Goal: Task Accomplishment & Management: Complete application form

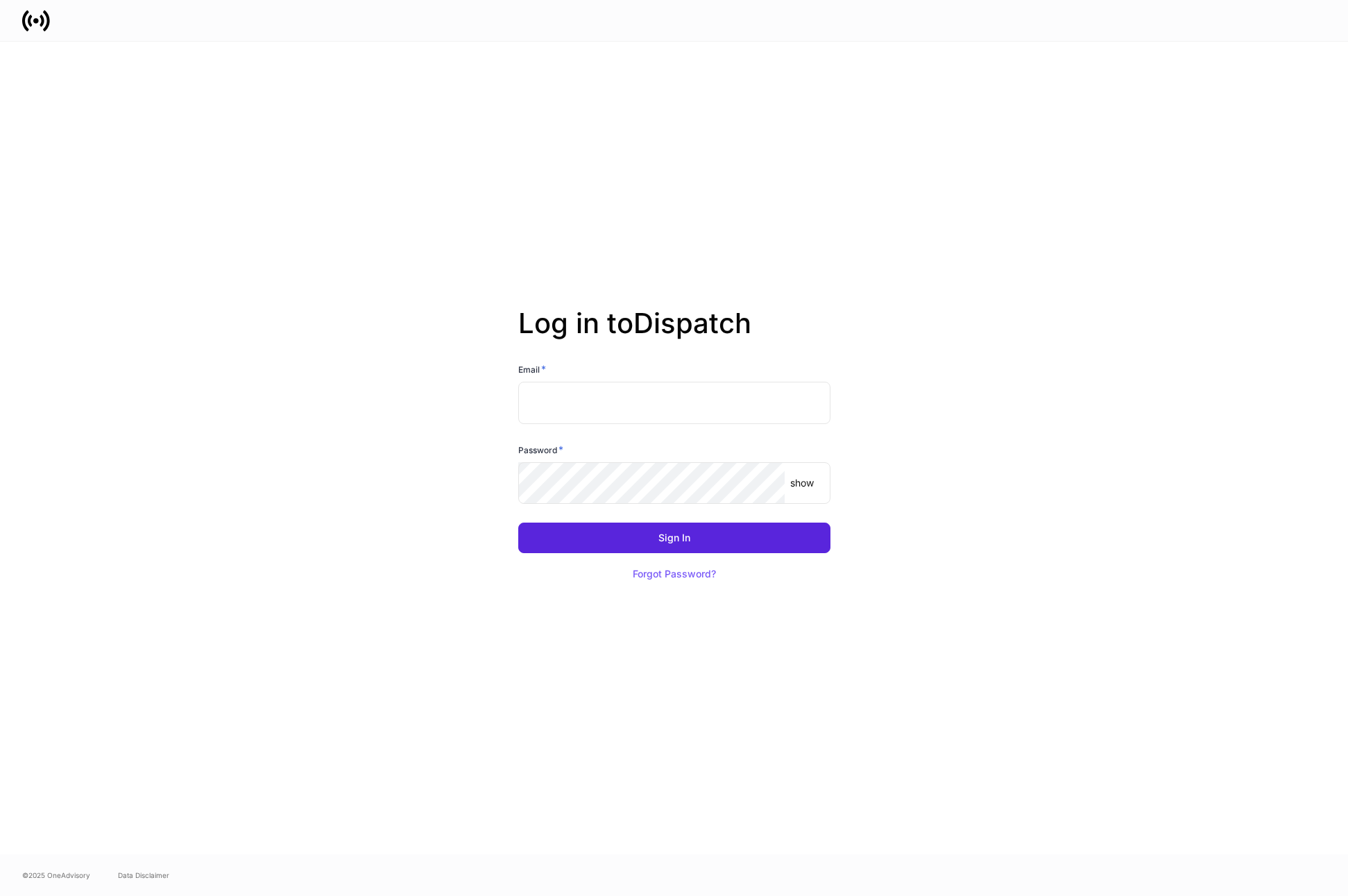
click at [596, 394] on input "text" at bounding box center [674, 402] width 312 height 41
type input "**********"
click at [805, 490] on div "show ​" at bounding box center [674, 483] width 312 height 41
click at [808, 486] on p "show" at bounding box center [801, 483] width 24 height 14
click at [1017, 445] on div "**********" at bounding box center [674, 448] width 744 height 812
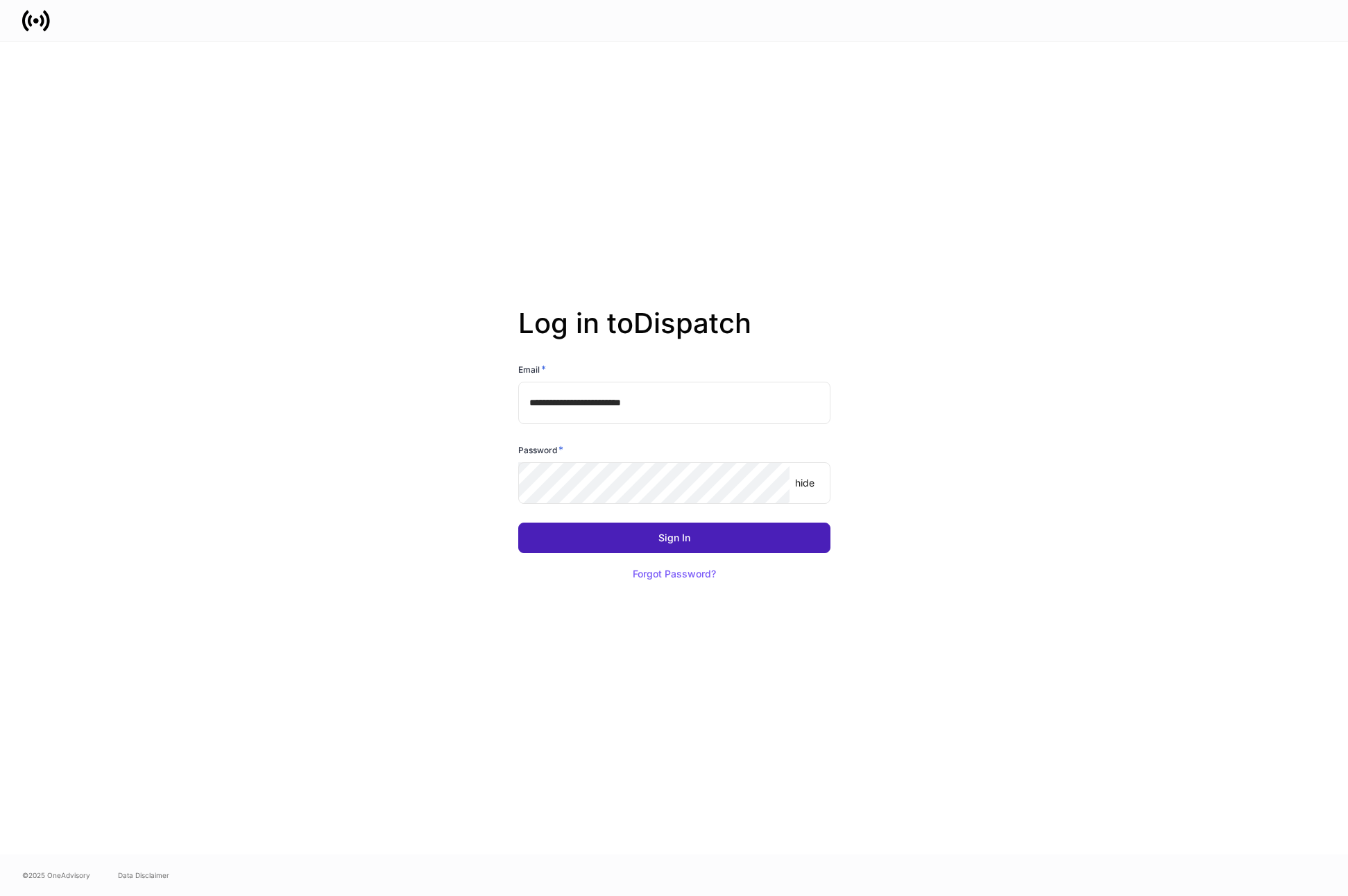
click at [681, 538] on div "Sign In" at bounding box center [675, 537] width 32 height 10
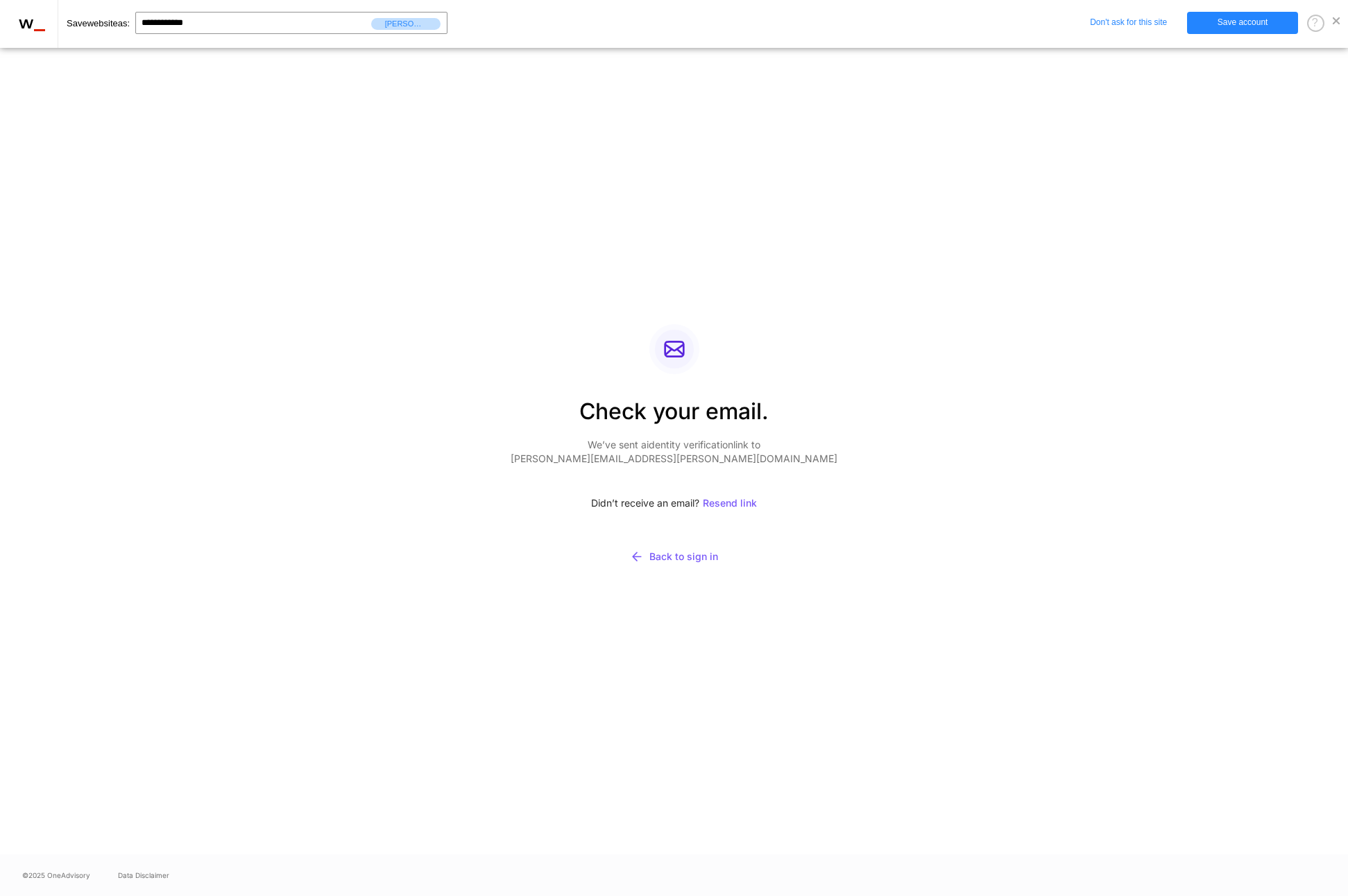
click at [1336, 25] on span at bounding box center [1336, 21] width 7 height 7
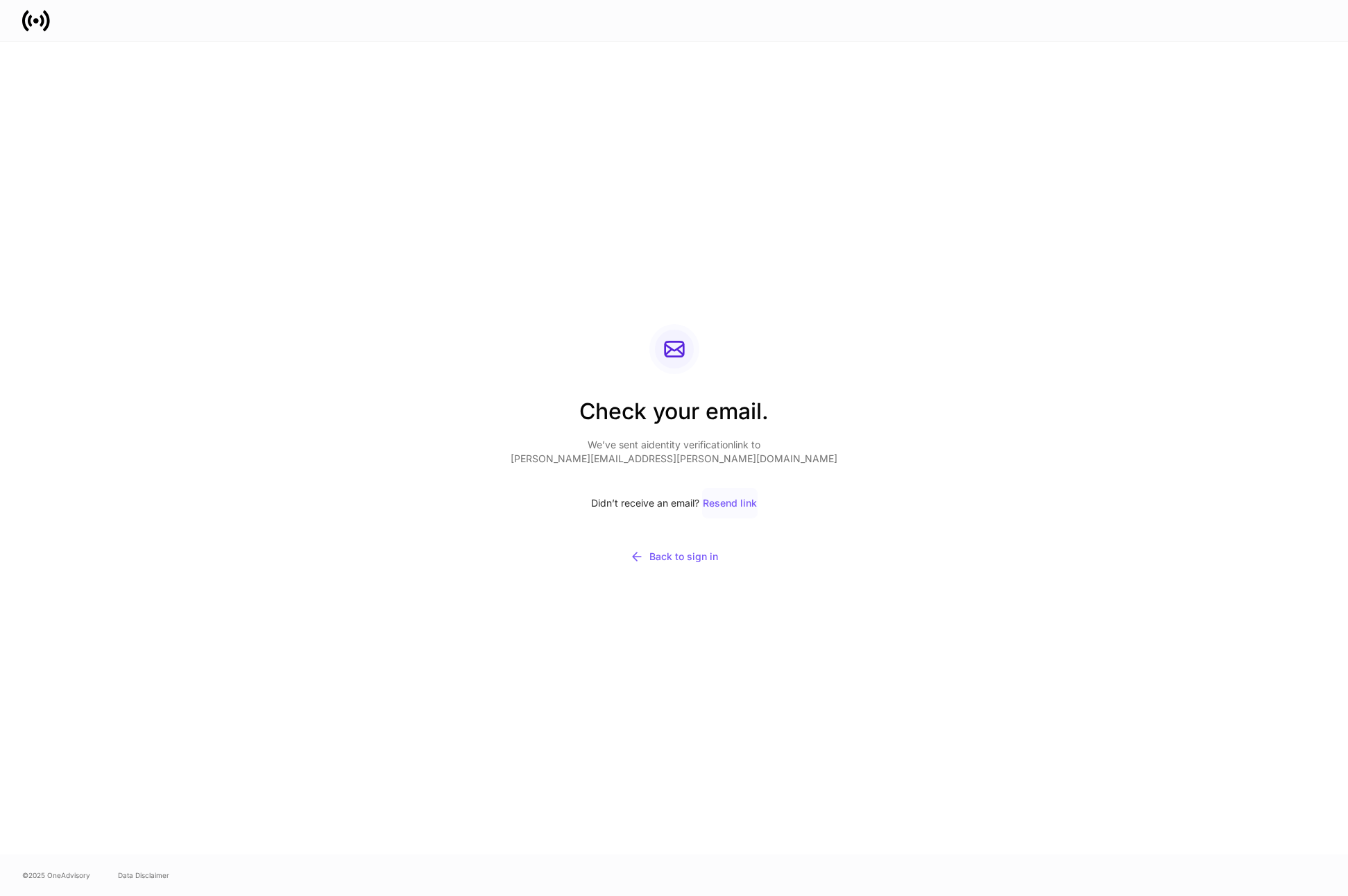
click at [732, 502] on div "Resend link" at bounding box center [729, 503] width 54 height 10
click at [714, 502] on div "Resend link" at bounding box center [729, 503] width 54 height 10
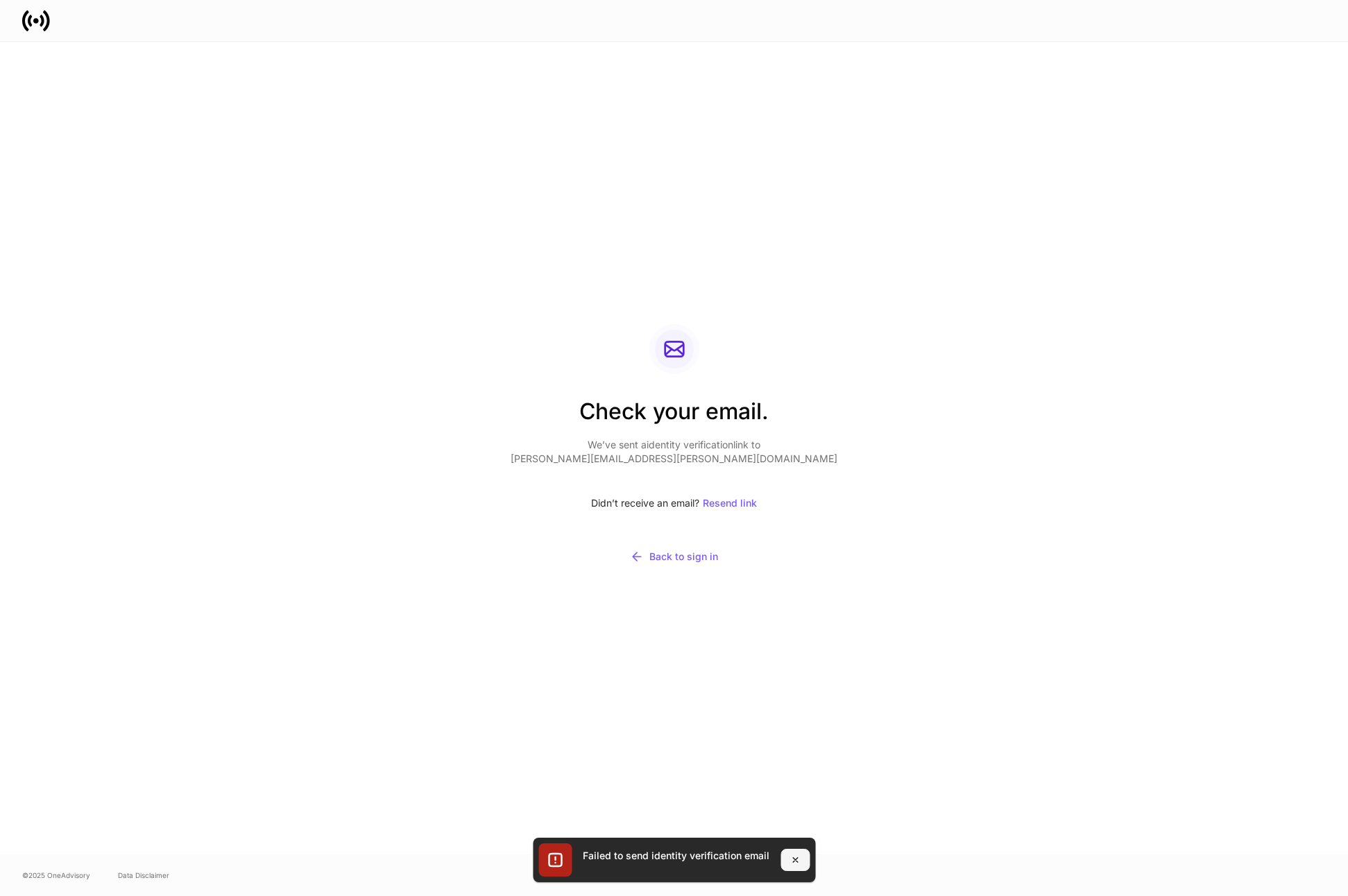
click at [799, 861] on icon "button" at bounding box center [795, 859] width 11 height 11
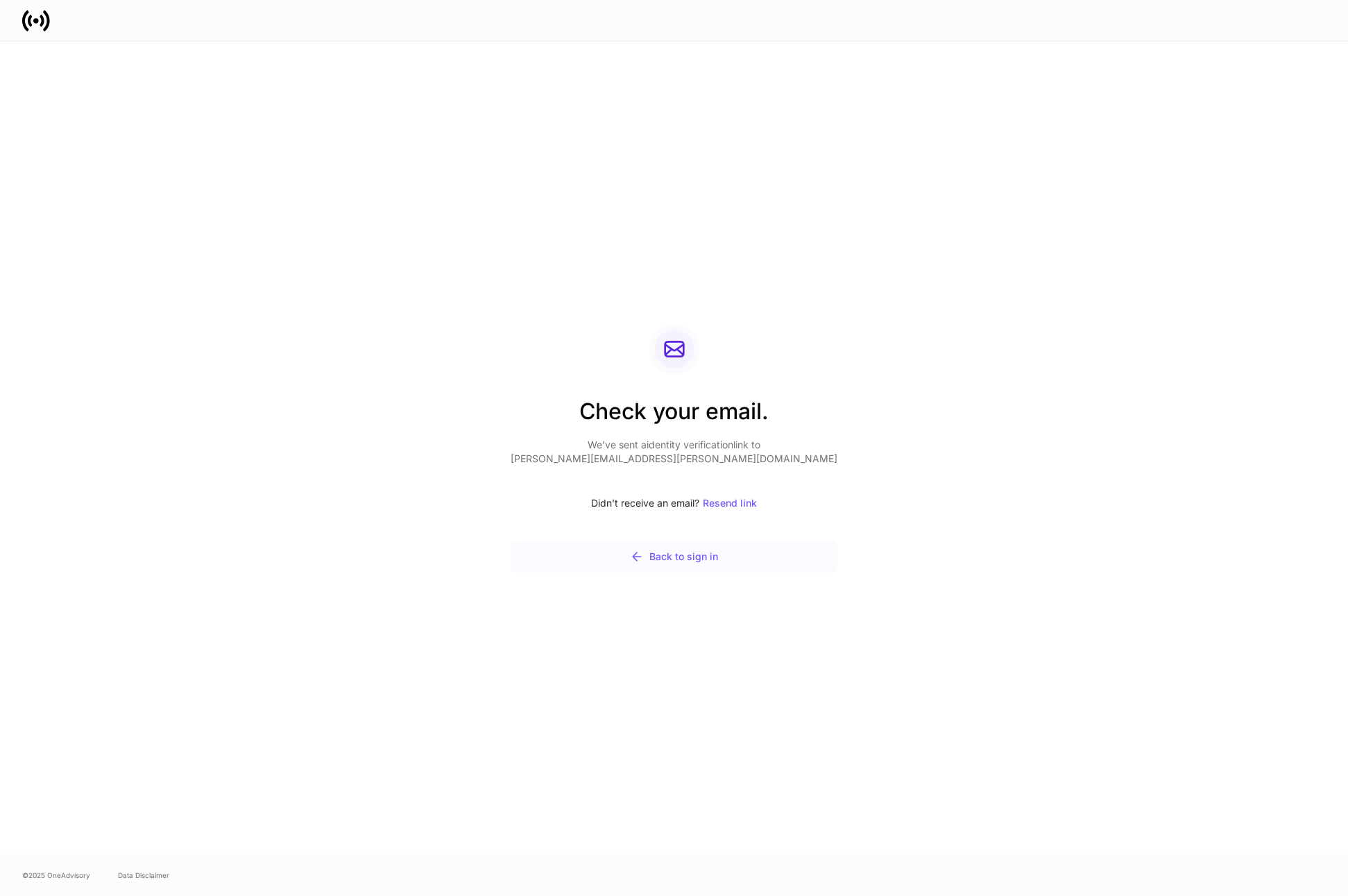
click at [682, 557] on div "Back to sign in" at bounding box center [674, 557] width 88 height 14
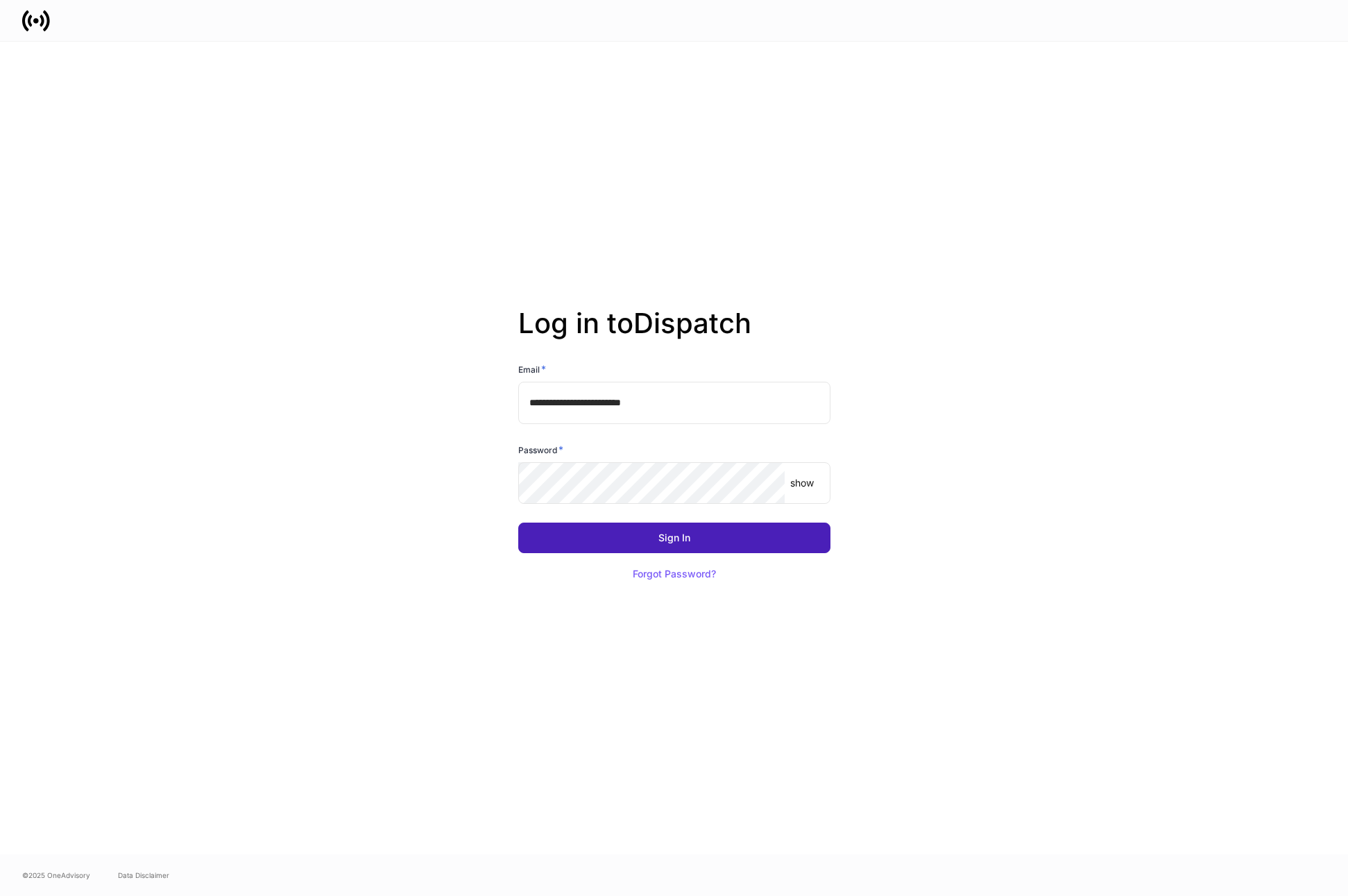
click at [664, 538] on div "Sign In" at bounding box center [675, 537] width 32 height 10
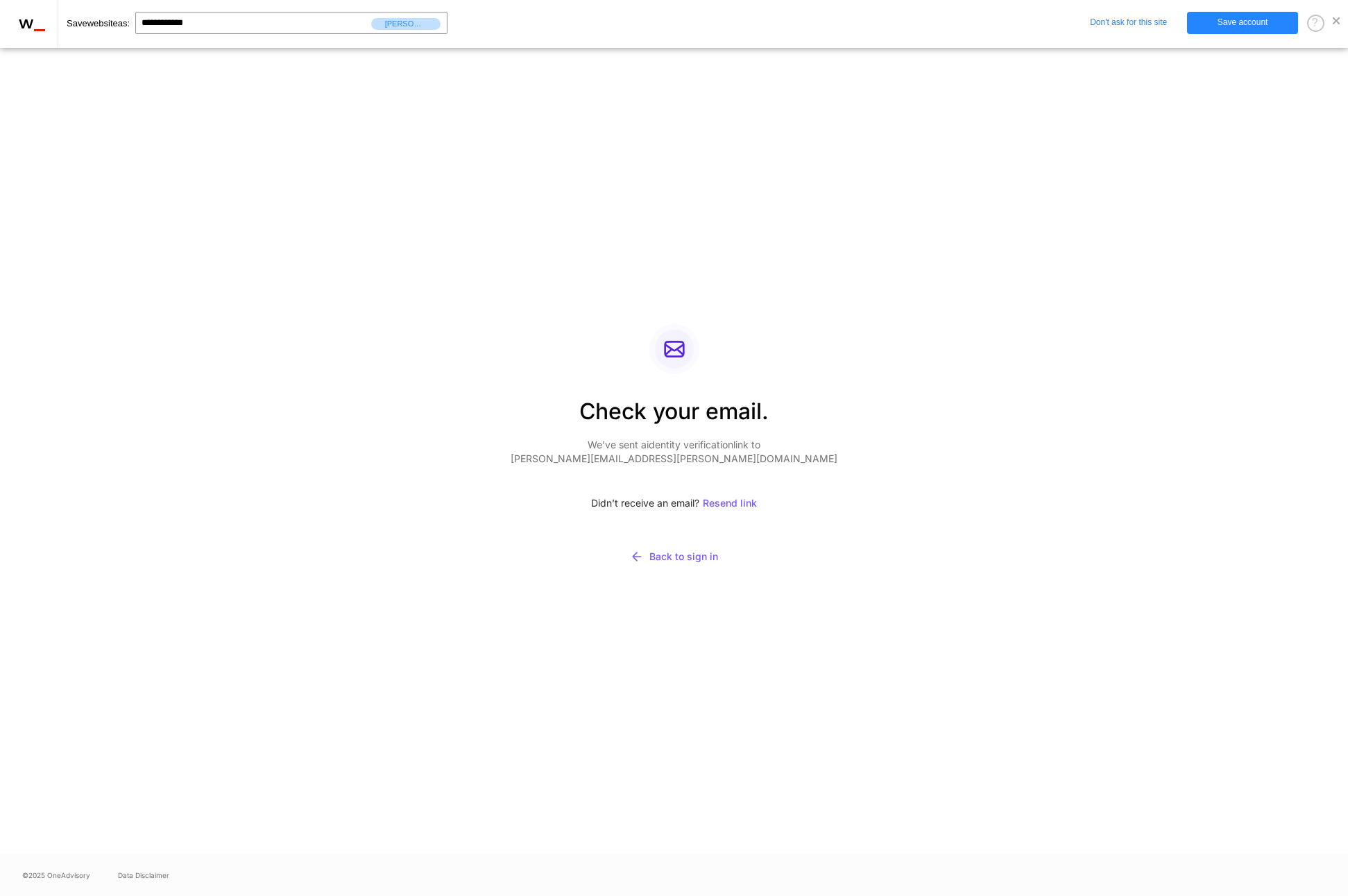
click at [1339, 18] on link at bounding box center [1336, 18] width 7 height 12
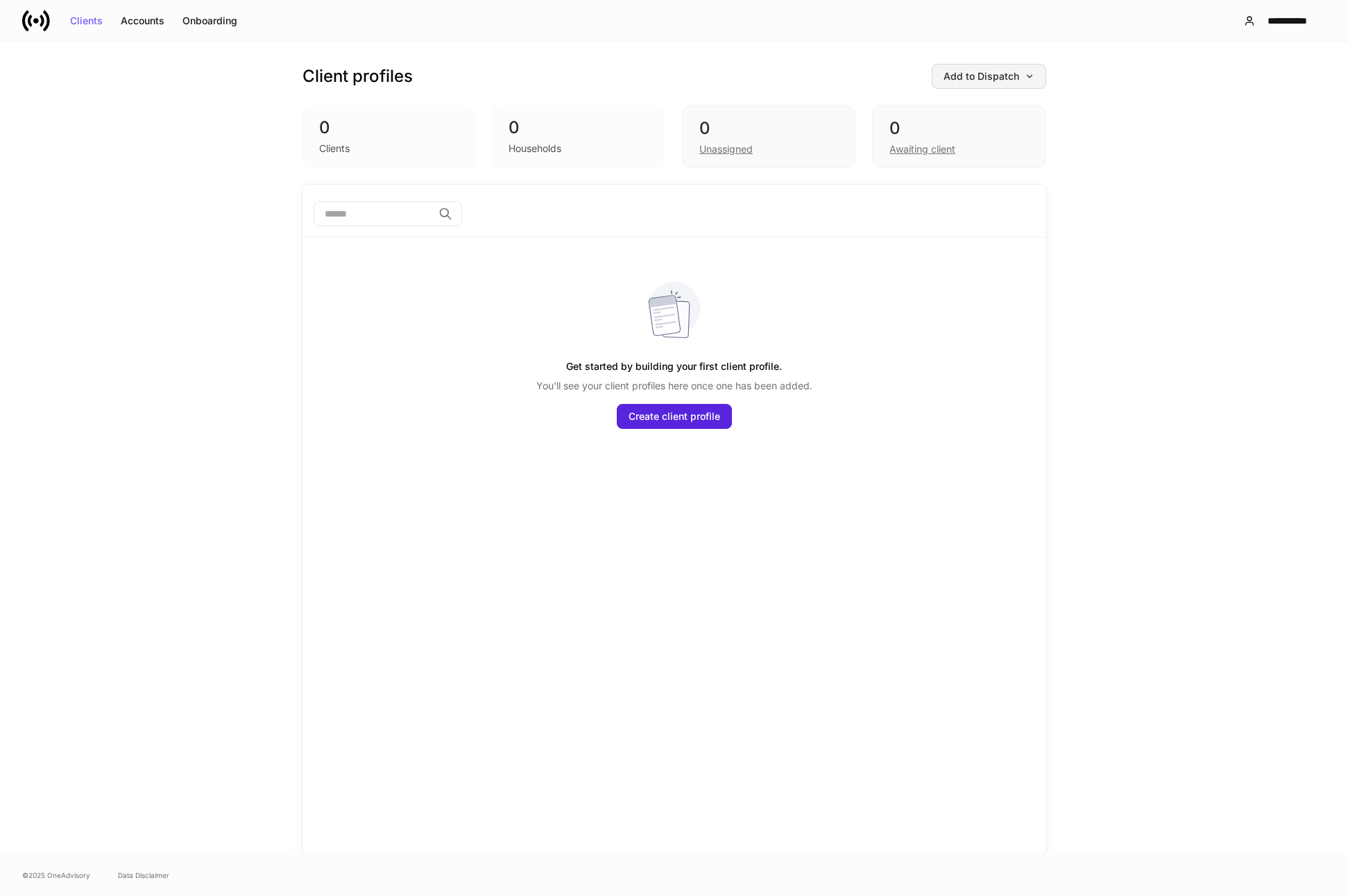
click at [1020, 76] on div "Add to Dispatch" at bounding box center [989, 76] width 91 height 10
click at [1274, 20] on div at bounding box center [674, 448] width 1348 height 896
click at [1274, 20] on div "**********" at bounding box center [1287, 21] width 54 height 10
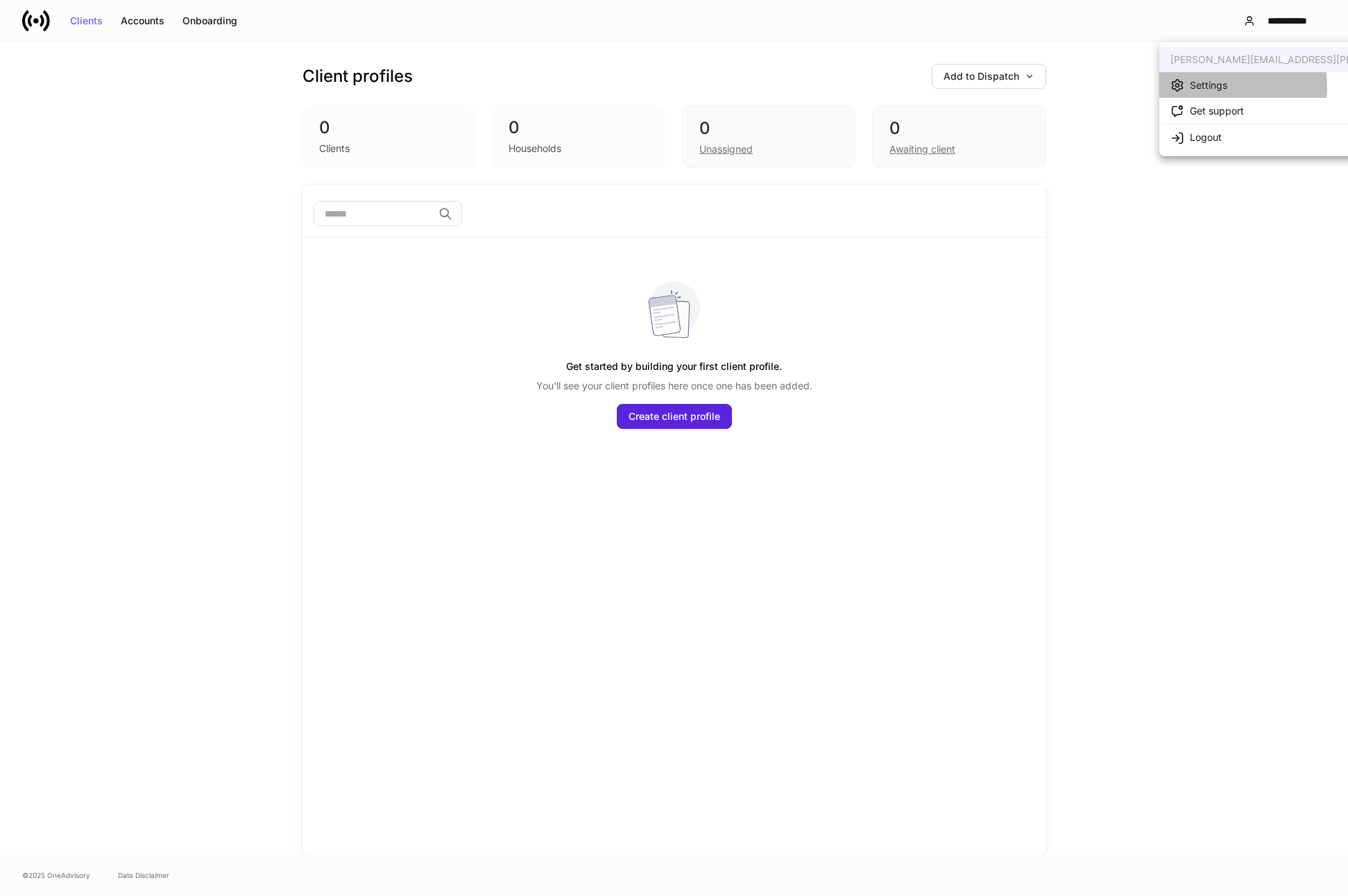
click at [1211, 87] on div "Settings" at bounding box center [1208, 85] width 38 height 14
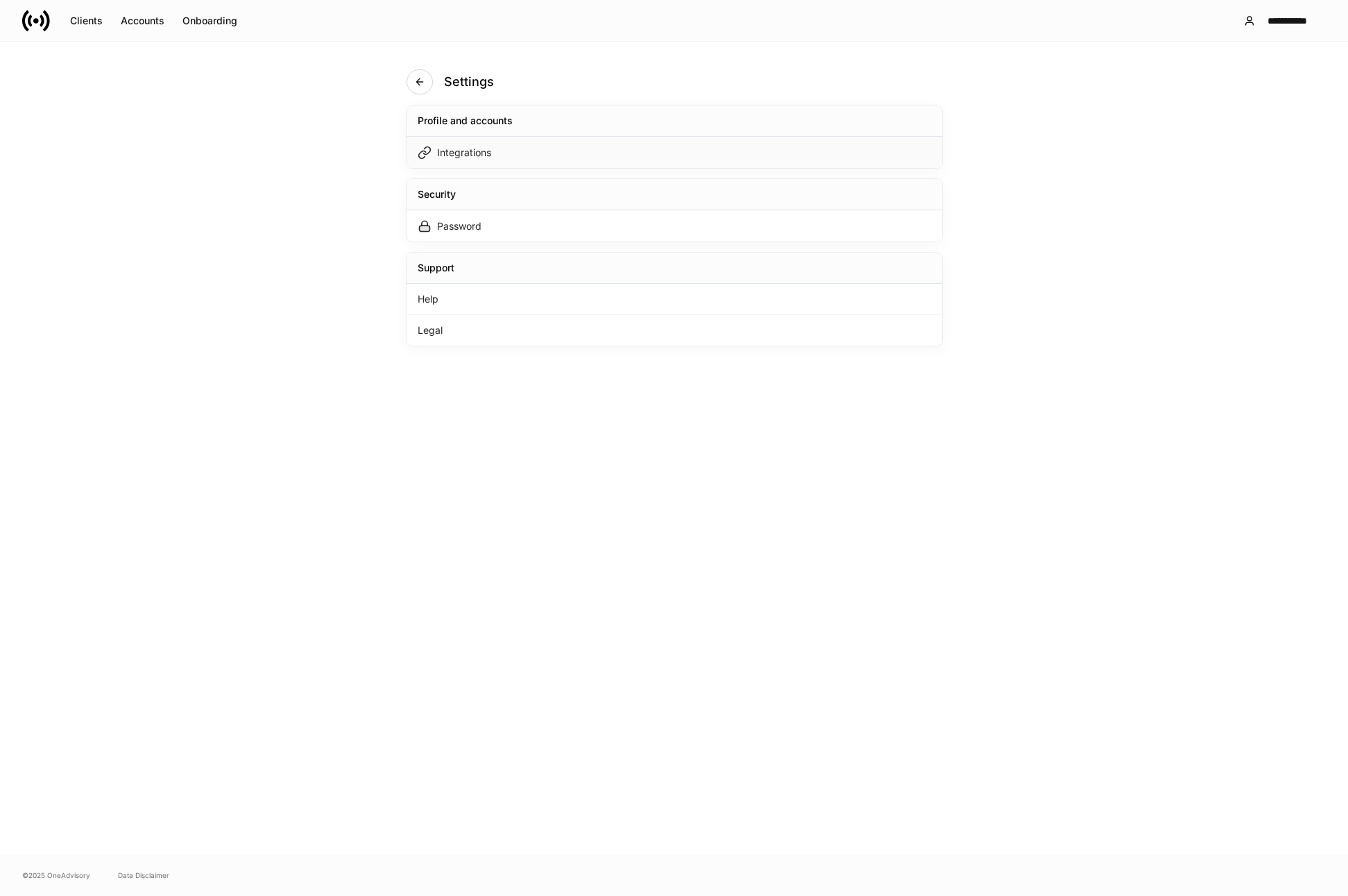
click at [444, 152] on div "Integrations" at bounding box center [464, 153] width 54 height 14
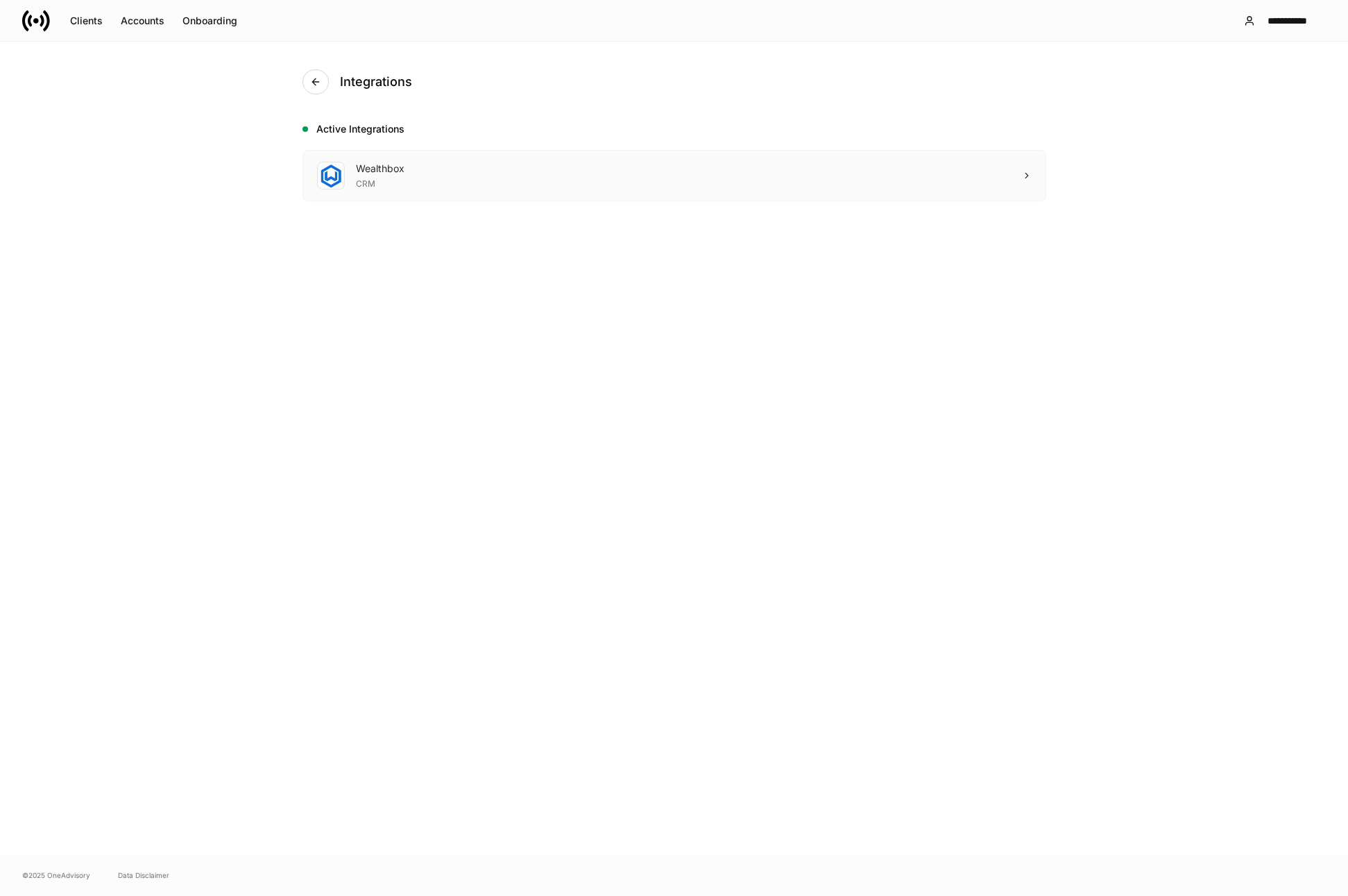
click at [380, 171] on div "Wealthbox" at bounding box center [380, 169] width 48 height 14
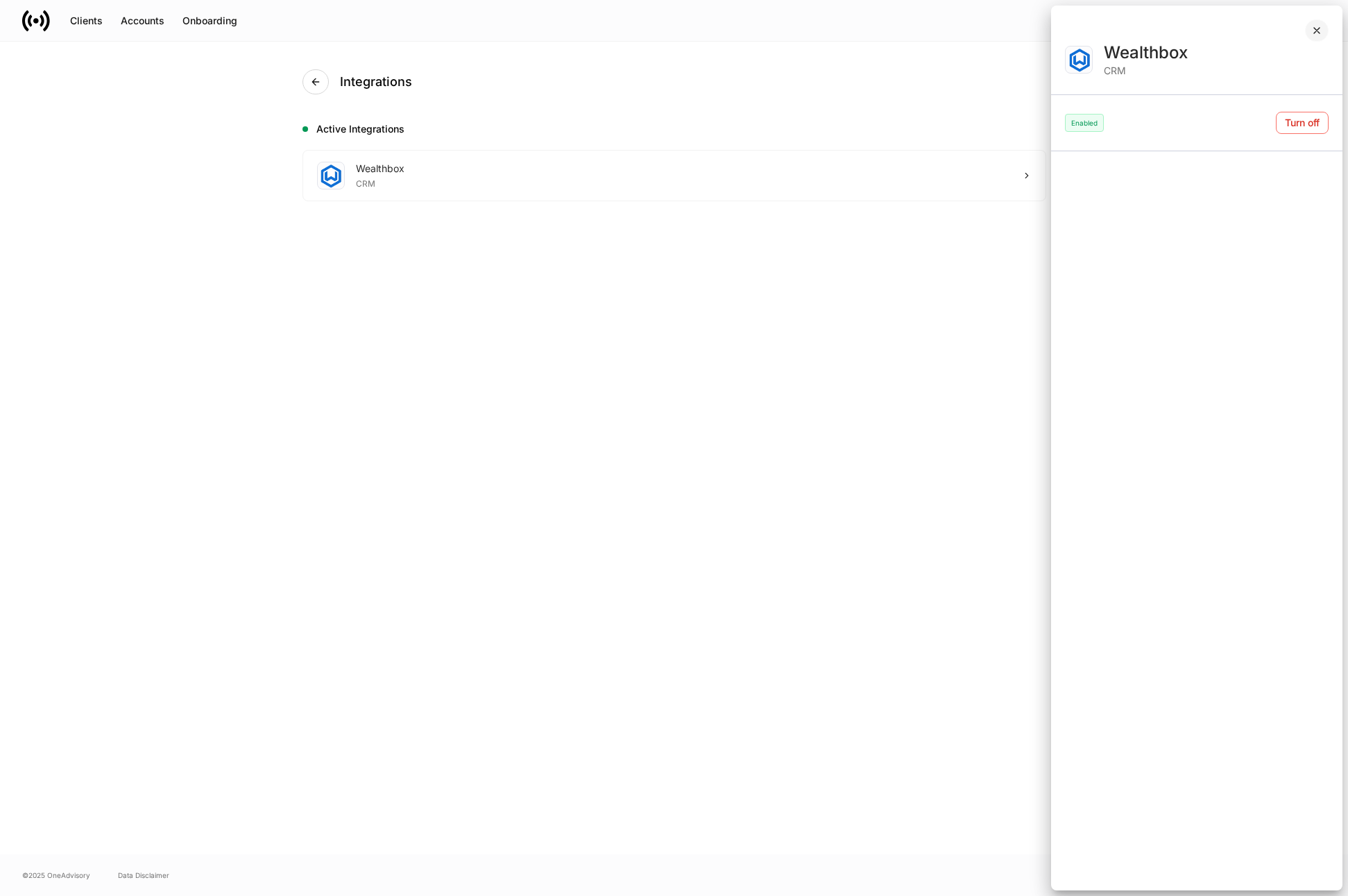
click at [1317, 31] on icon "button" at bounding box center [1317, 30] width 5 height 5
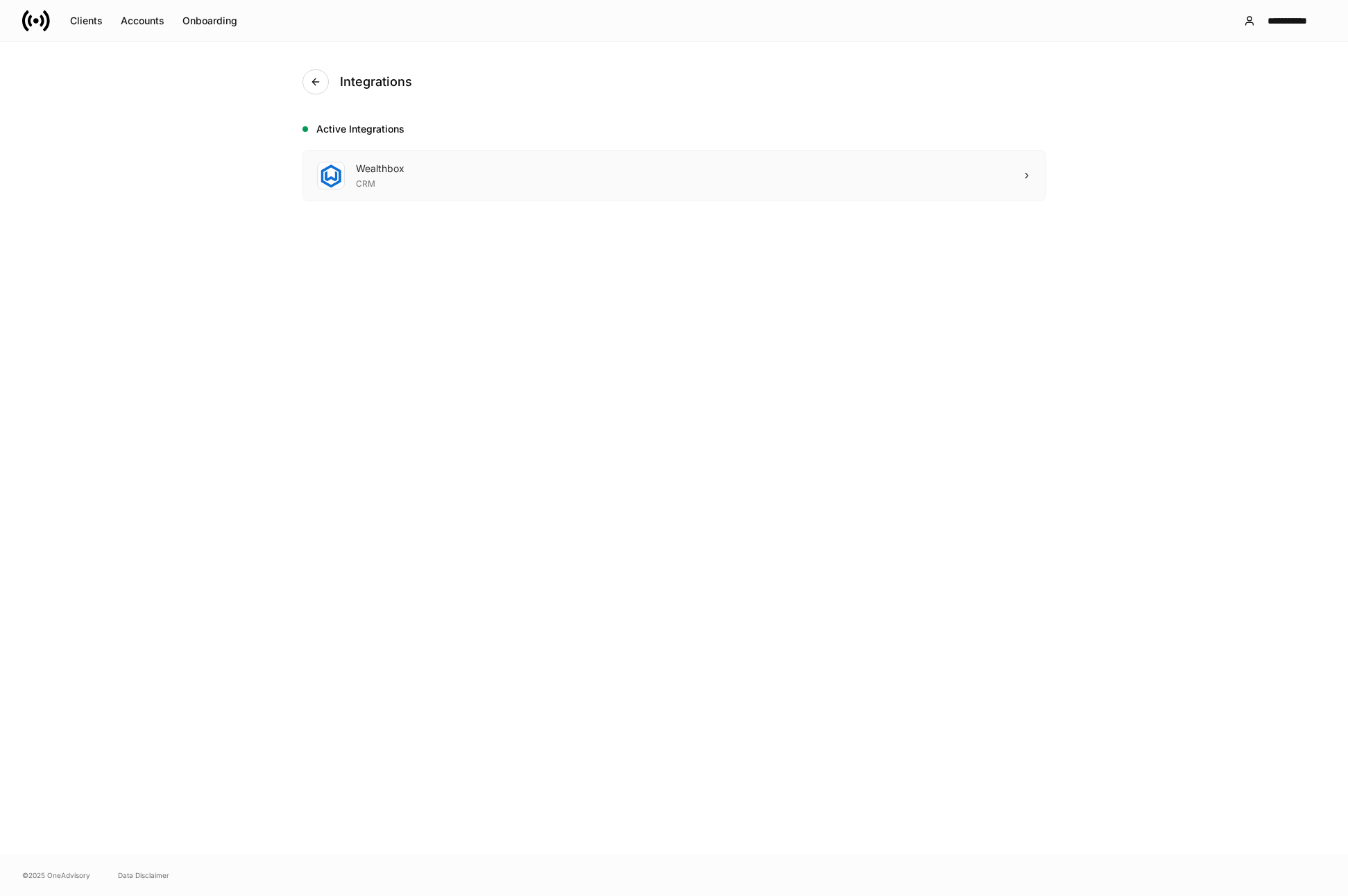
click at [360, 170] on div "Wealthbox" at bounding box center [380, 169] width 48 height 14
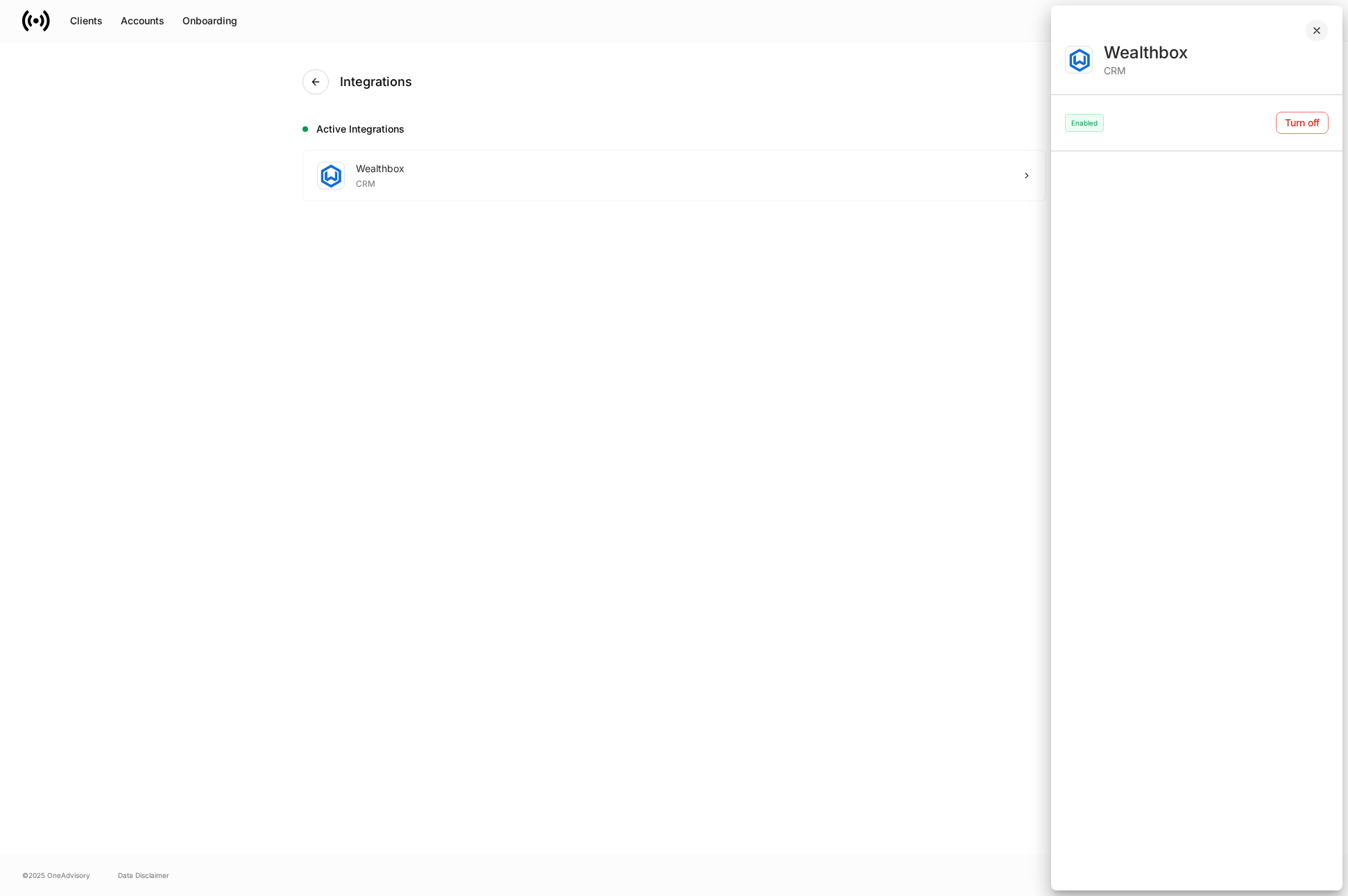
click at [1317, 32] on icon "button" at bounding box center [1317, 31] width 11 height 11
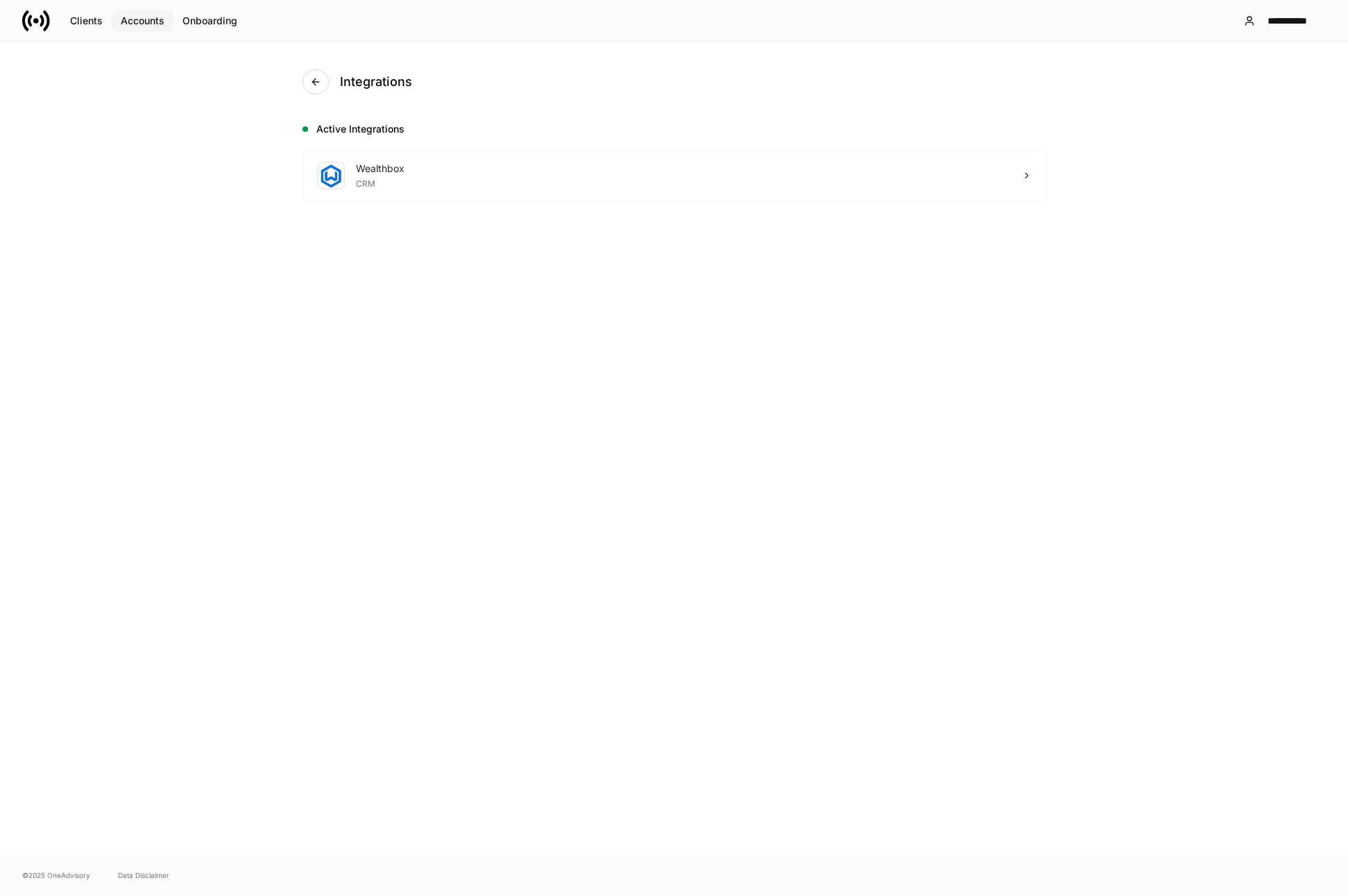
click at [155, 21] on div "Accounts" at bounding box center [142, 21] width 44 height 10
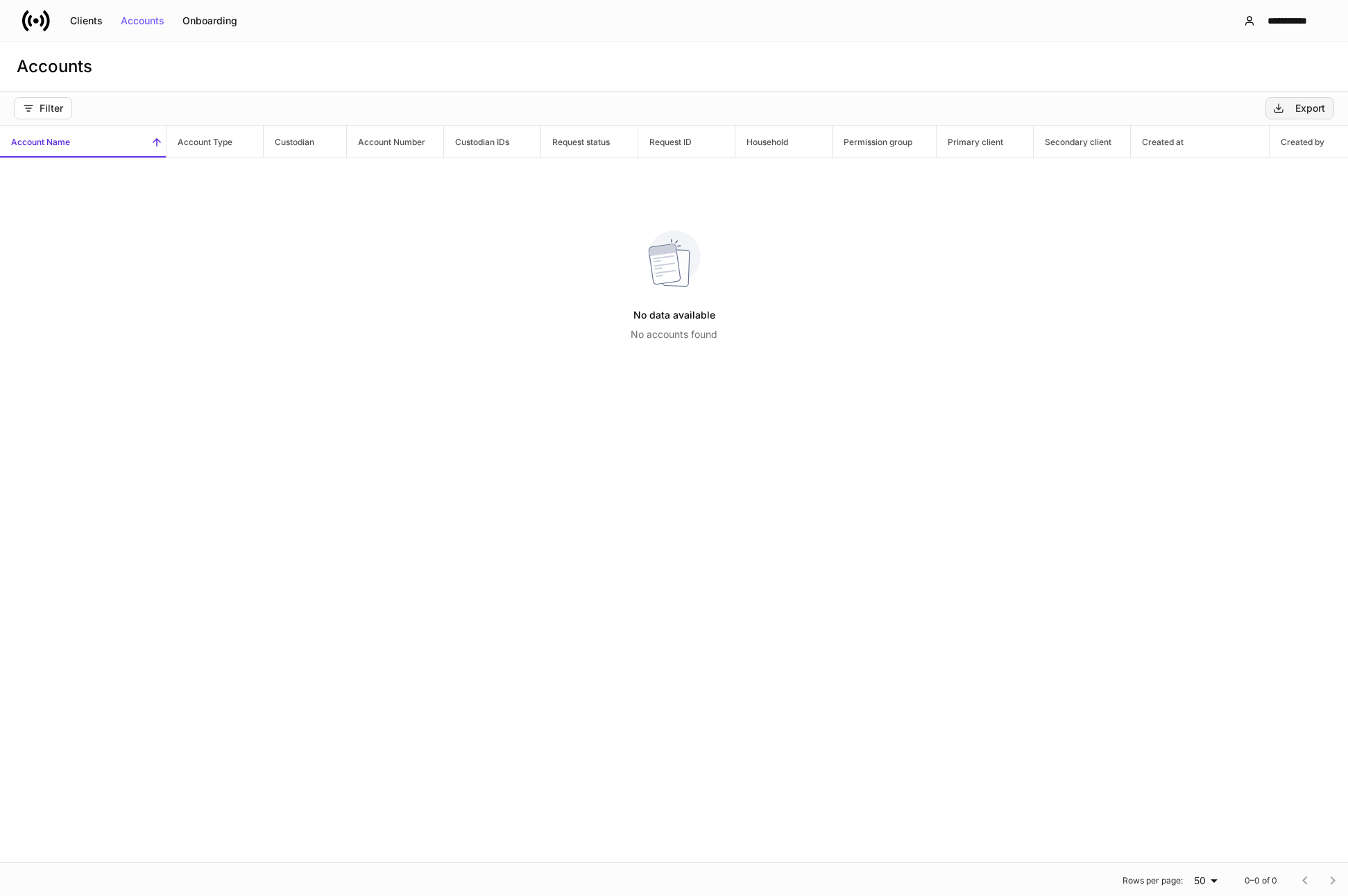
click at [1304, 108] on div "Export" at bounding box center [1310, 108] width 30 height 10
click at [1279, 111] on icon "button" at bounding box center [1278, 108] width 11 height 11
click at [38, 19] on icon at bounding box center [35, 20] width 5 height 5
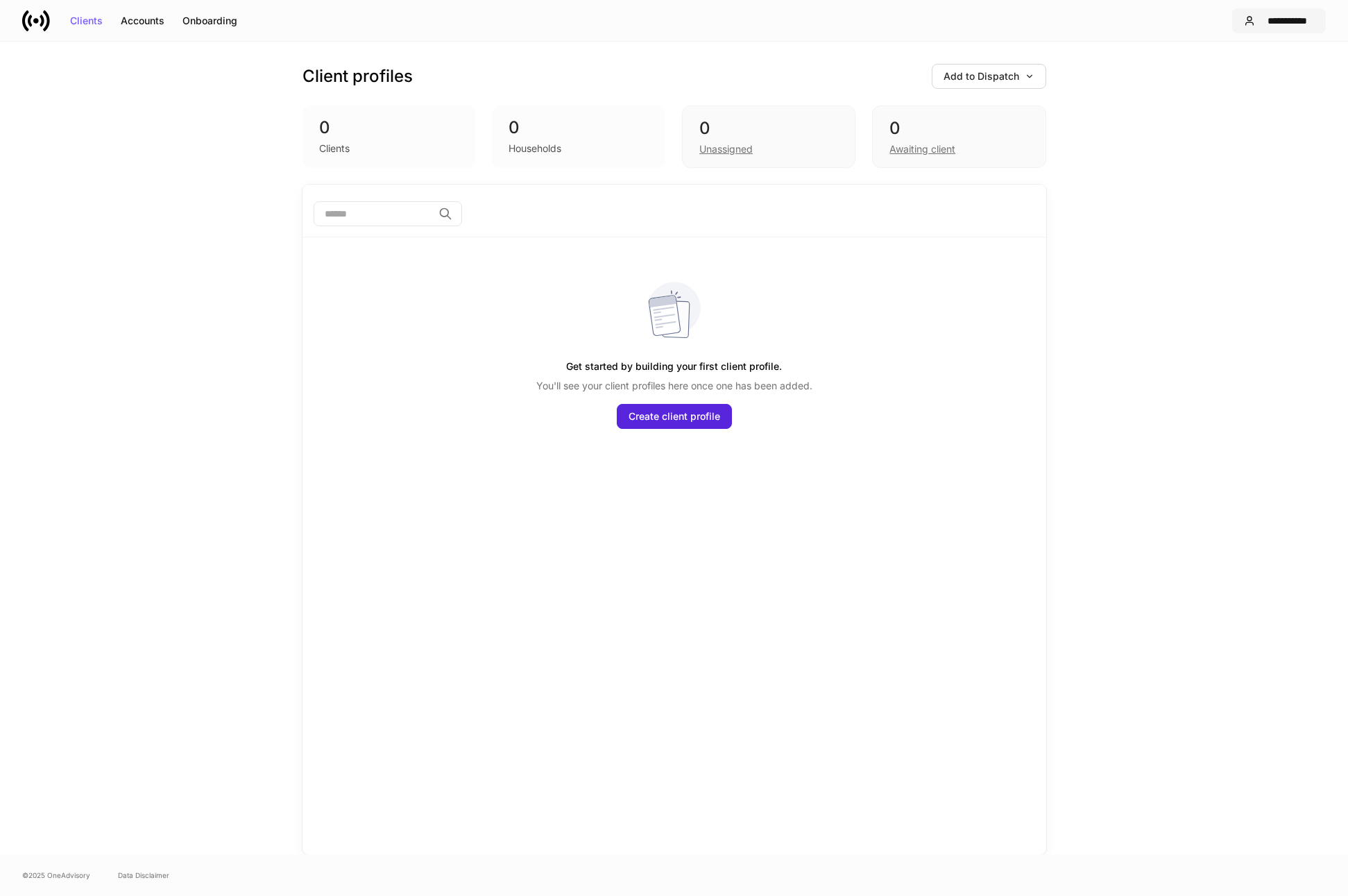
click at [1294, 22] on div "**********" at bounding box center [1287, 21] width 54 height 10
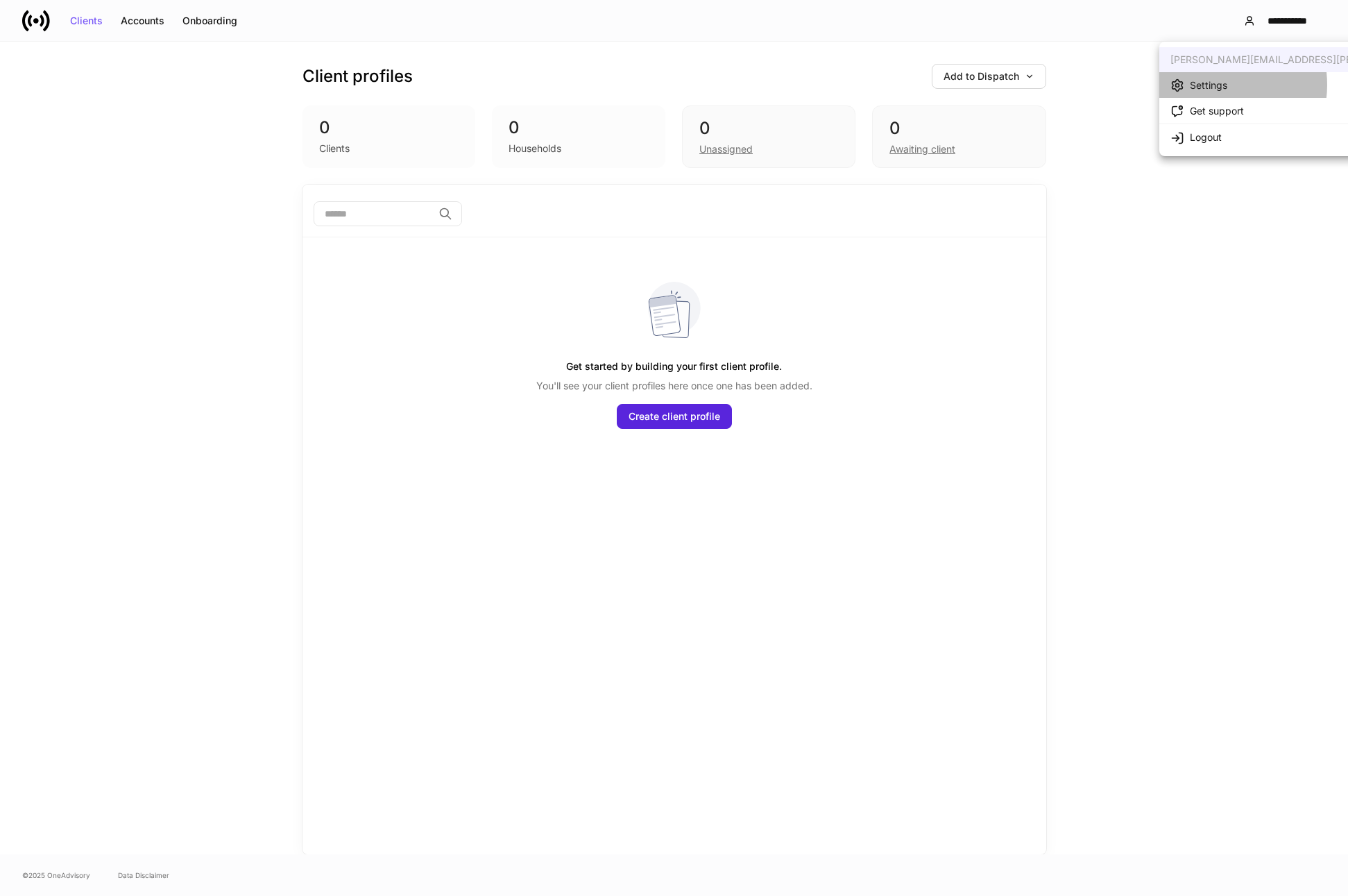
click at [1211, 84] on div "Settings" at bounding box center [1208, 85] width 38 height 14
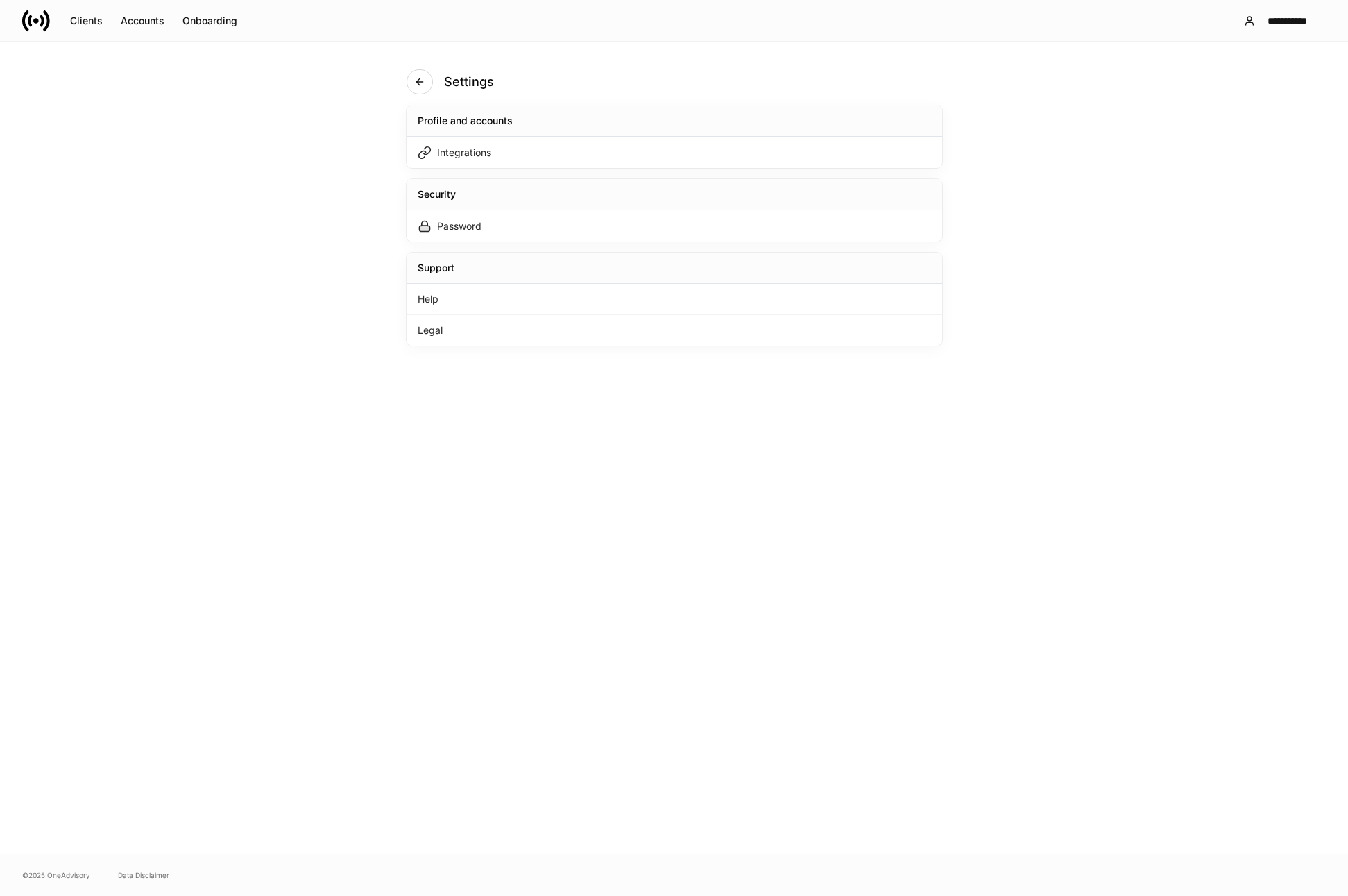
click at [30, 22] on icon at bounding box center [29, 20] width 4 height 12
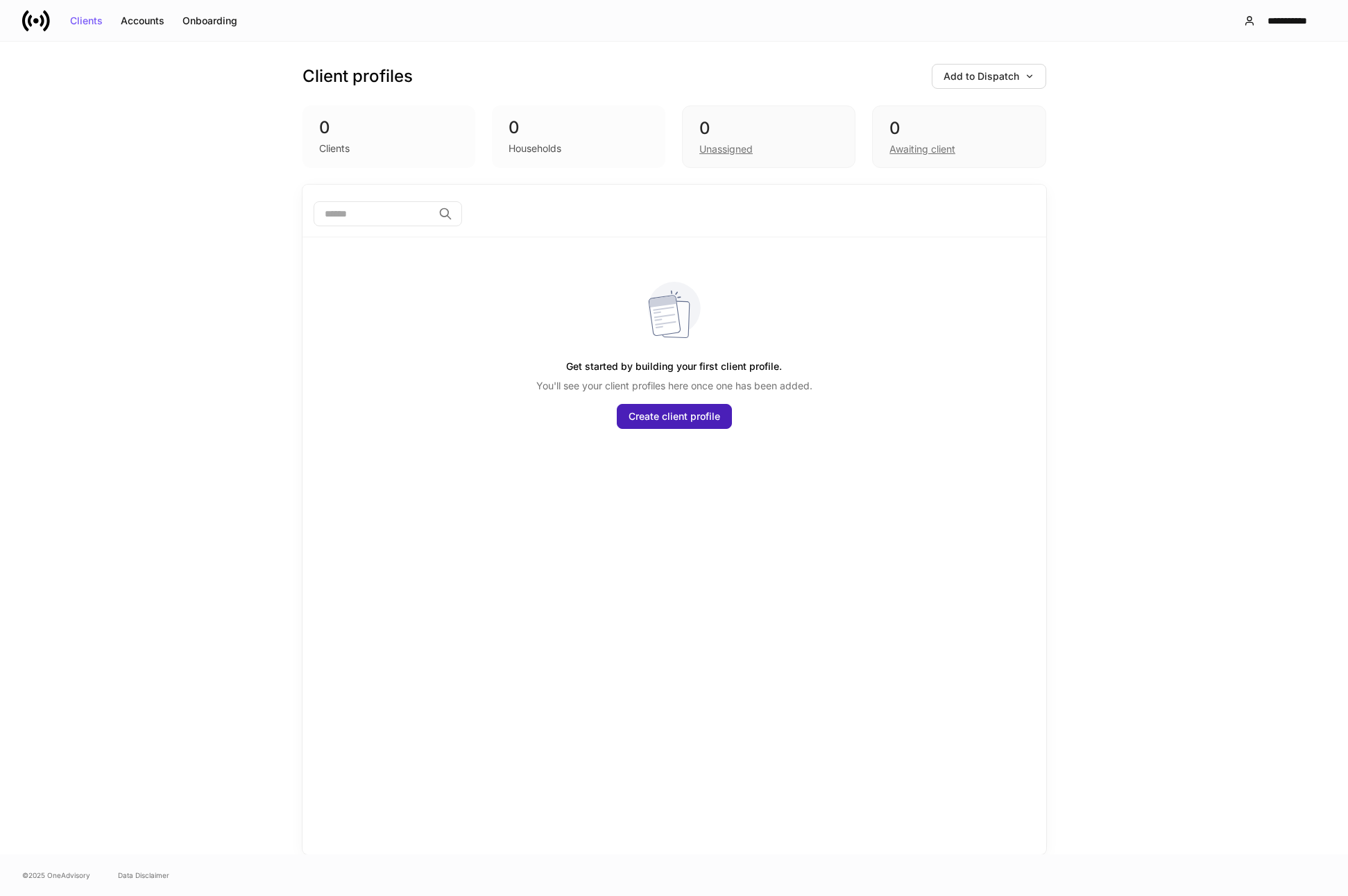
click at [659, 421] on div "Create client profile" at bounding box center [674, 416] width 91 height 10
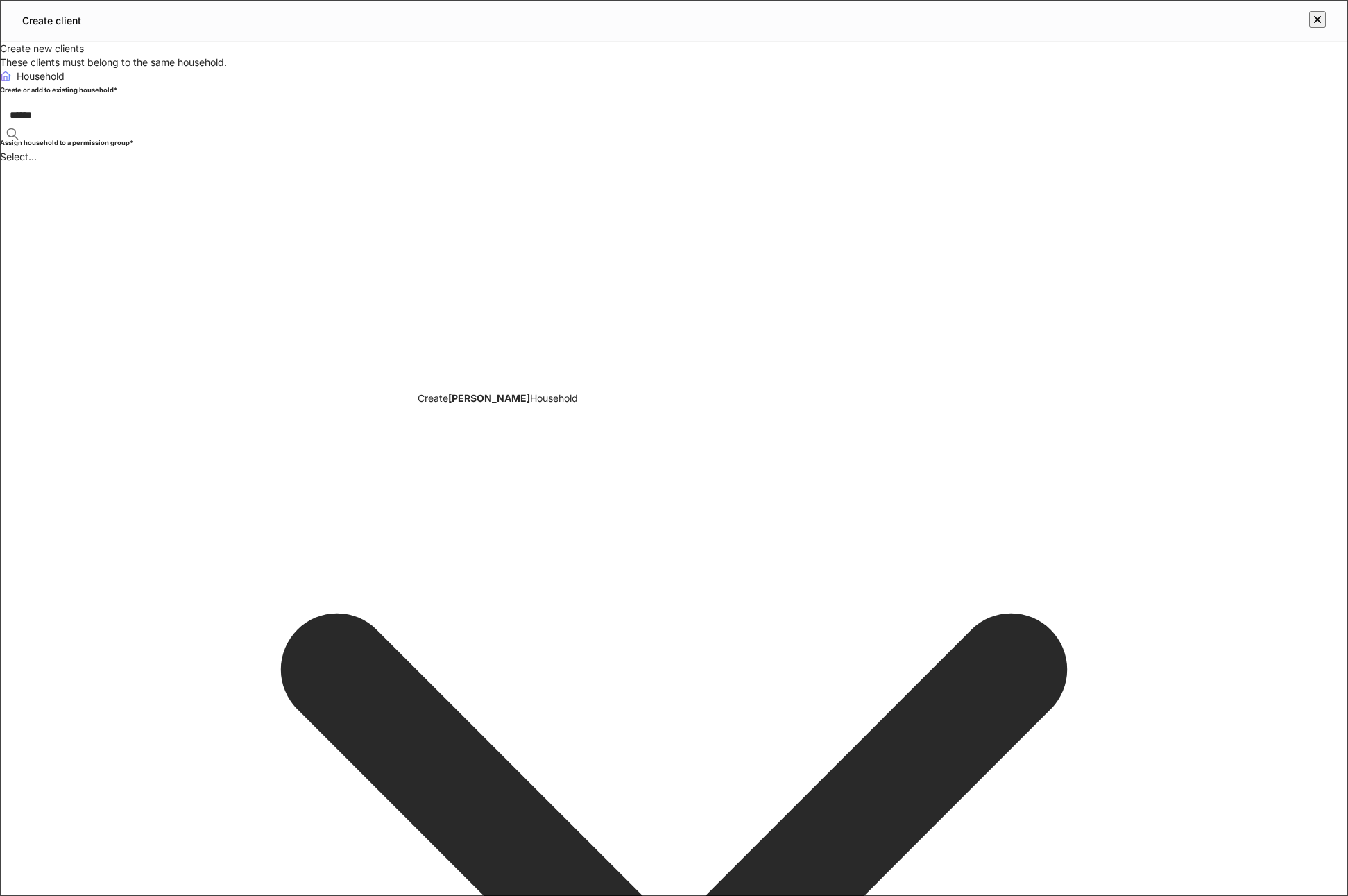
click at [530, 404] on span "Household" at bounding box center [553, 398] width 48 height 12
type input "******"
